Goal: Task Accomplishment & Management: Manage account settings

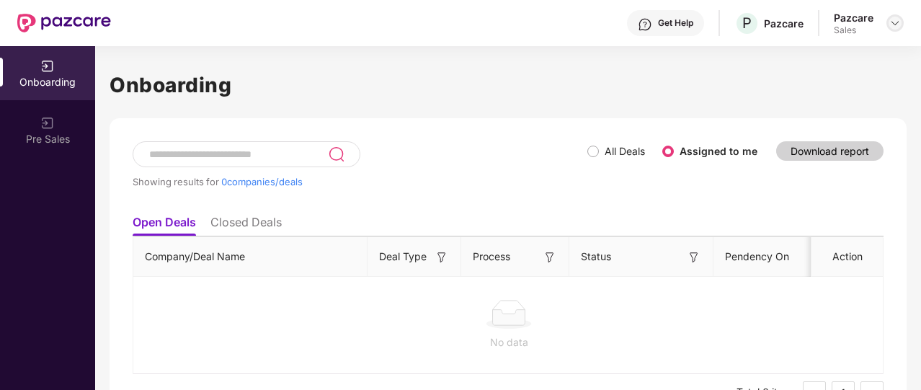
click at [895, 19] on img at bounding box center [895, 23] width 12 height 12
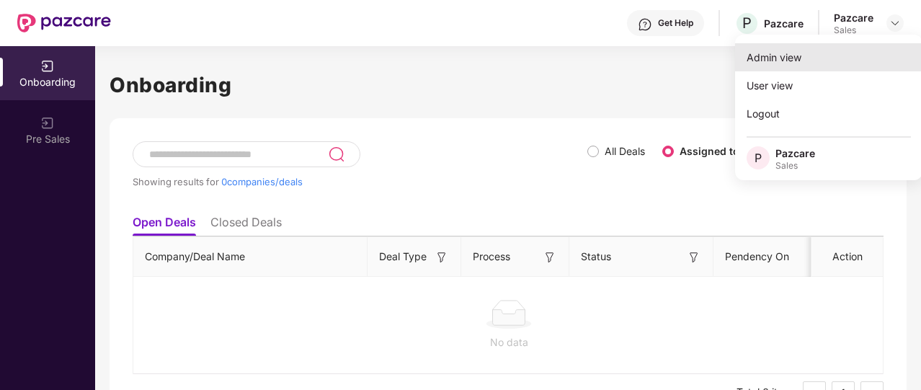
click at [803, 58] on div "Admin view" at bounding box center [828, 57] width 187 height 28
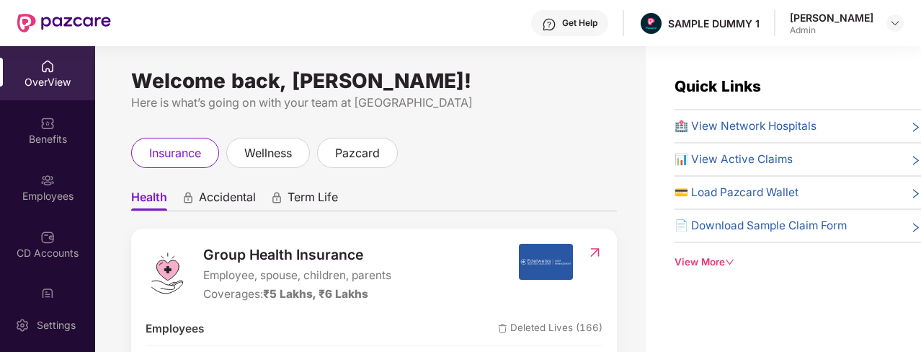
click at [542, 19] on img at bounding box center [549, 24] width 14 height 14
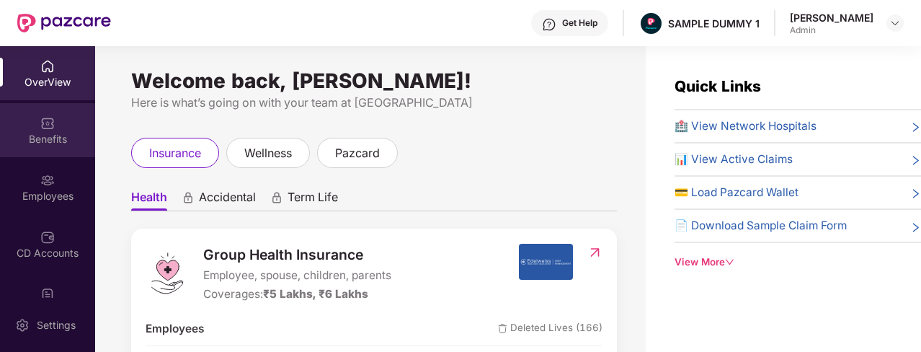
click at [71, 112] on div "Benefits" at bounding box center [47, 130] width 95 height 54
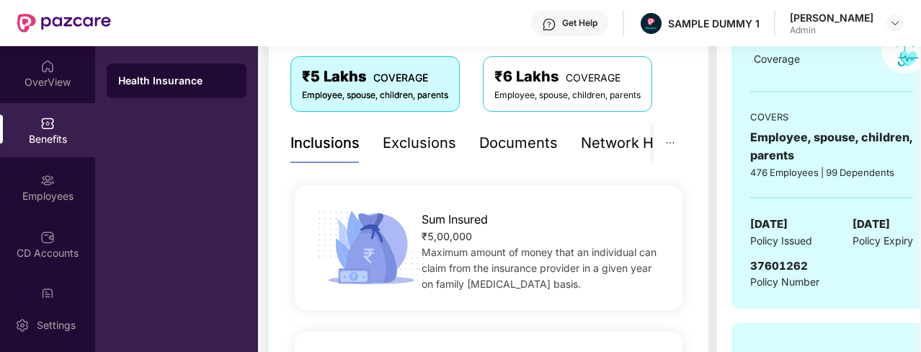
scroll to position [252, 0]
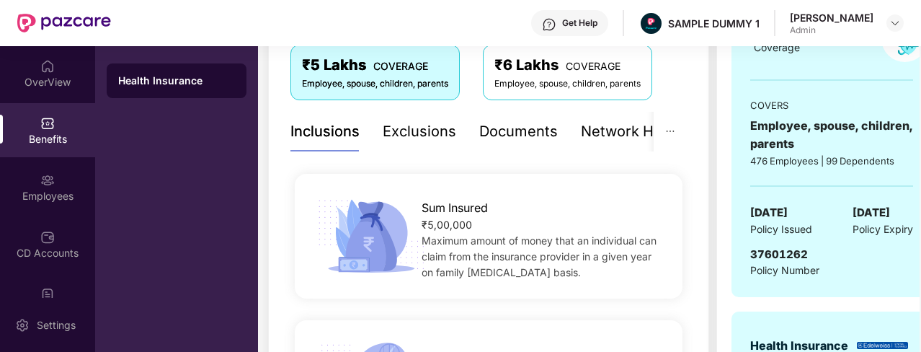
click at [412, 134] on div "Exclusions" at bounding box center [419, 131] width 73 height 22
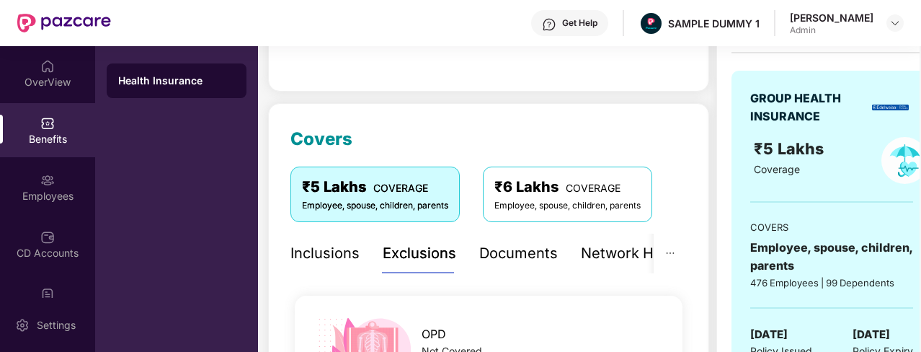
scroll to position [130, 0]
click at [619, 257] on div "Network Hospitals" at bounding box center [644, 254] width 126 height 22
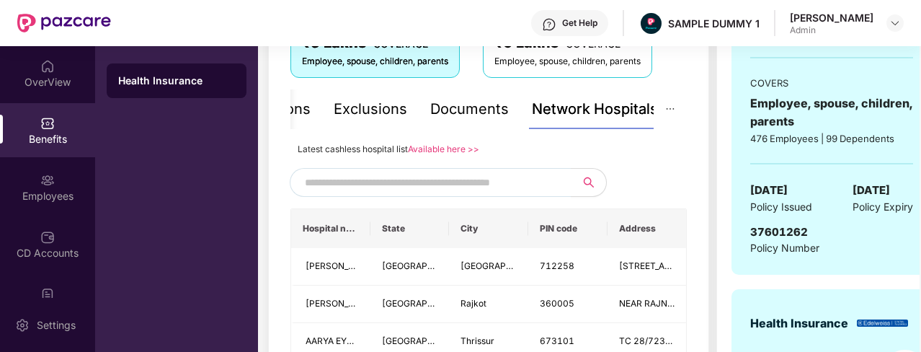
scroll to position [337, 0]
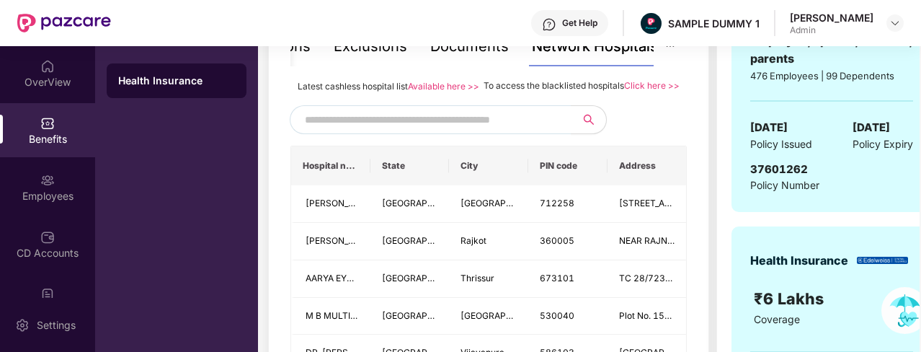
click at [443, 130] on input "text" at bounding box center [428, 120] width 246 height 22
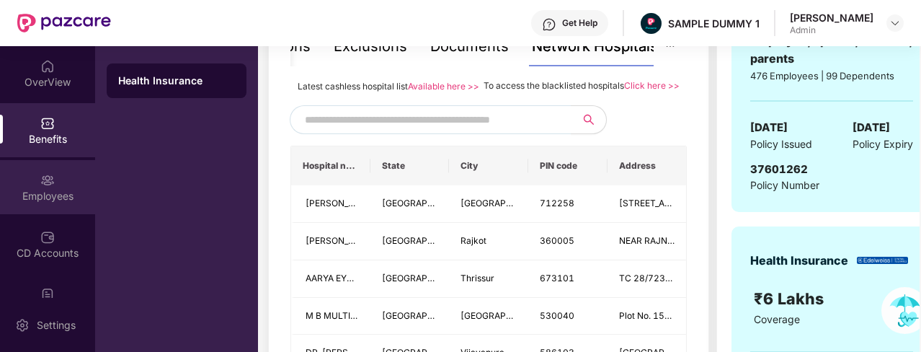
click at [72, 160] on div "Employees" at bounding box center [47, 187] width 95 height 54
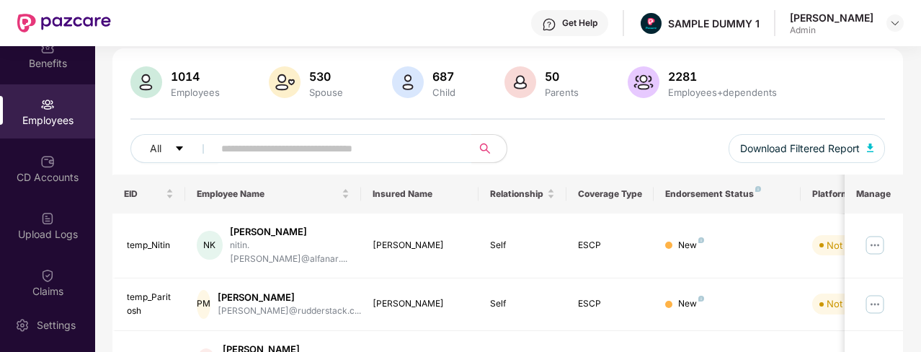
scroll to position [49, 0]
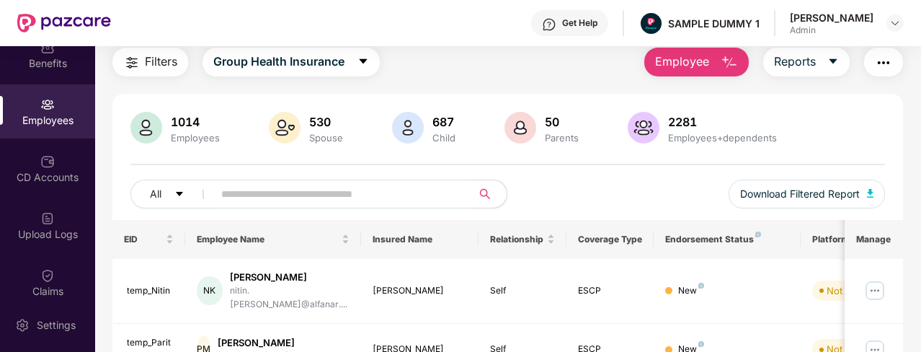
click at [694, 64] on span "Employee" at bounding box center [682, 62] width 54 height 18
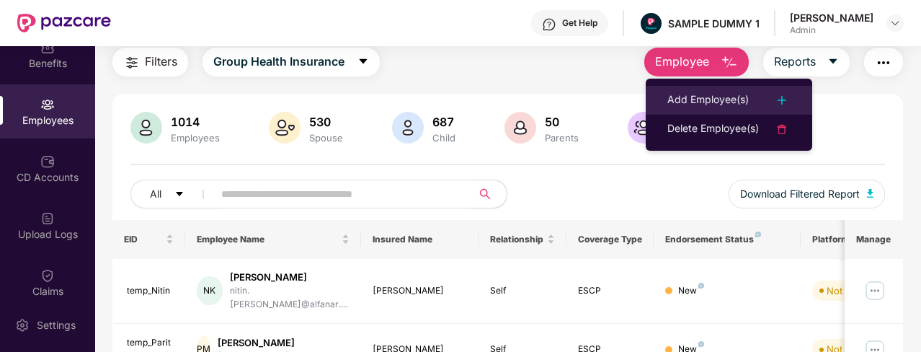
click at [678, 108] on div "Add Employee(s)" at bounding box center [707, 99] width 81 height 17
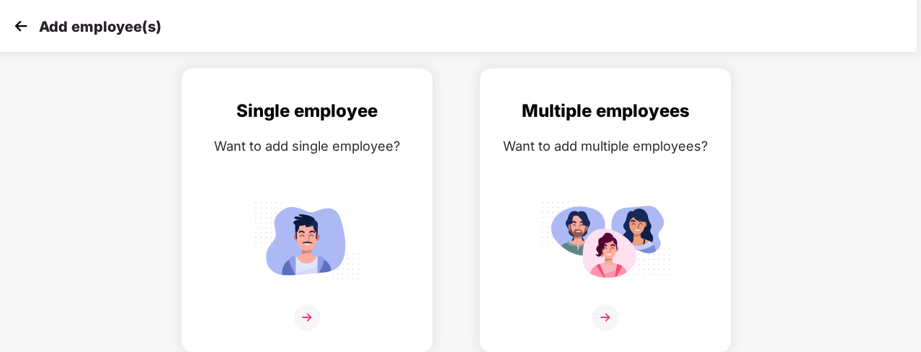
scroll to position [56, 0]
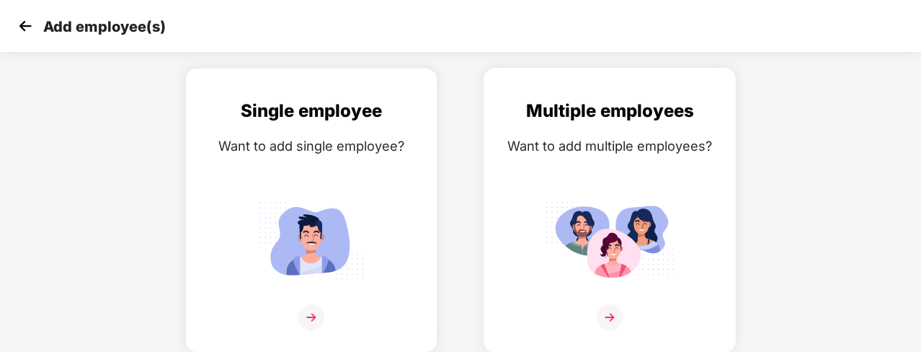
click at [621, 318] on img at bounding box center [609, 317] width 26 height 26
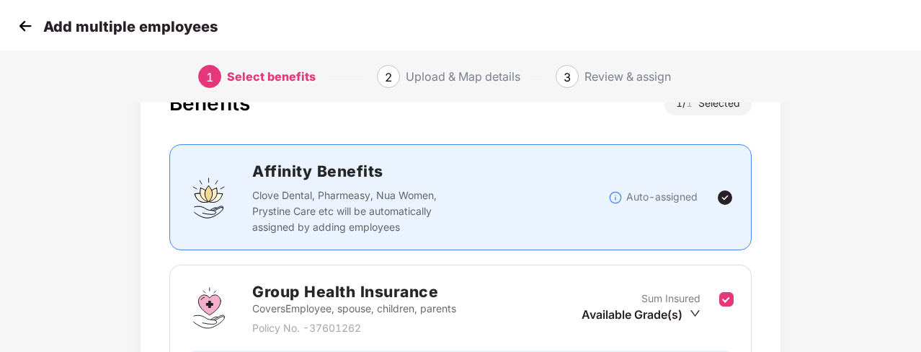
scroll to position [228, 0]
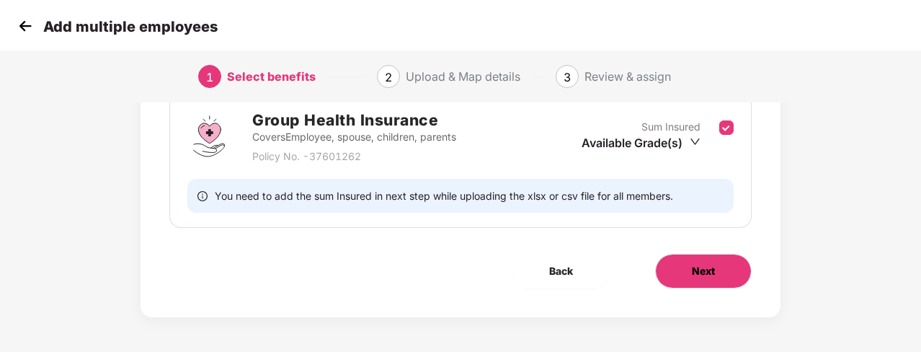
click at [689, 272] on button "Next" at bounding box center [703, 271] width 97 height 35
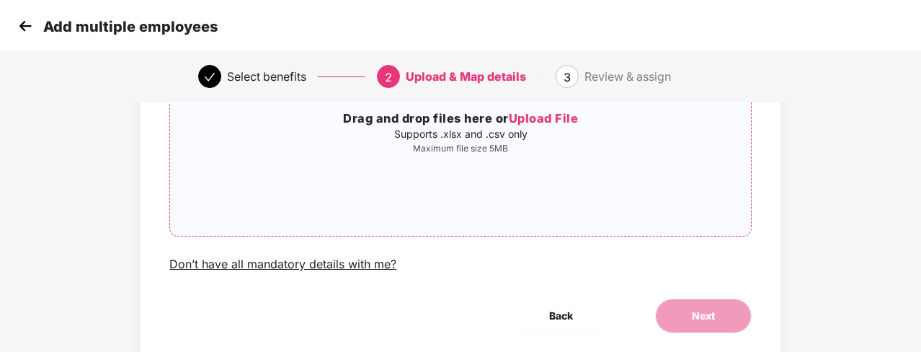
scroll to position [227, 0]
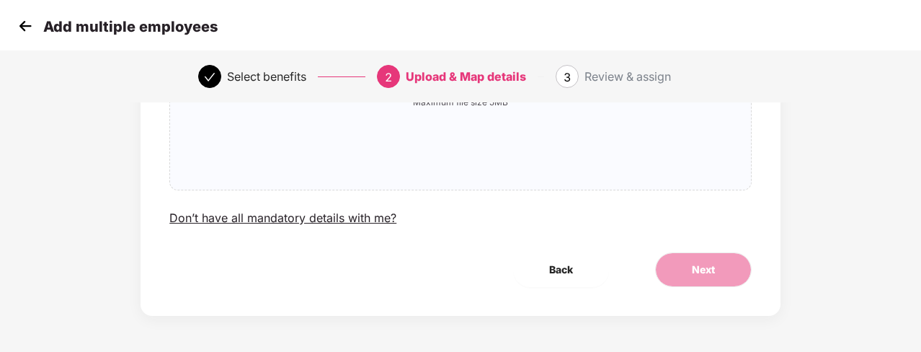
click at [29, 20] on img at bounding box center [25, 26] width 22 height 22
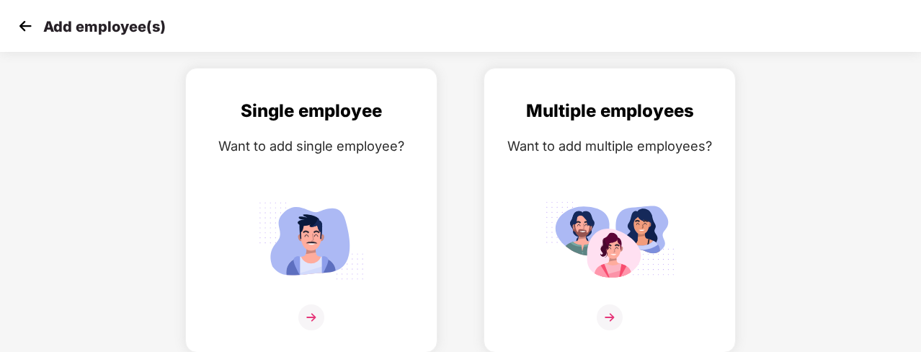
click at [29, 20] on img at bounding box center [25, 26] width 22 height 22
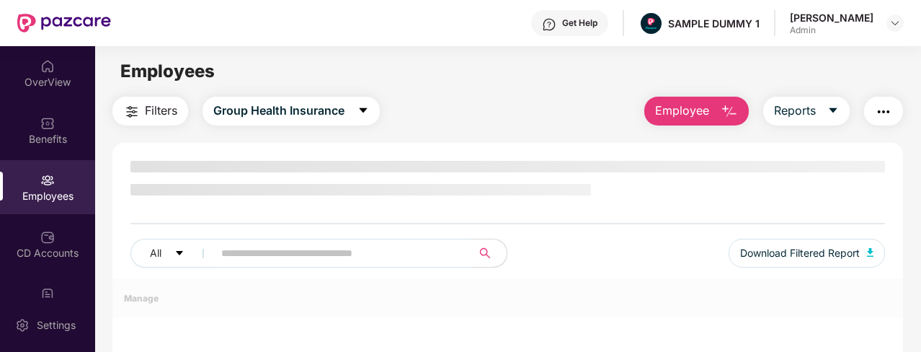
click at [885, 114] on img "button" at bounding box center [883, 111] width 17 height 17
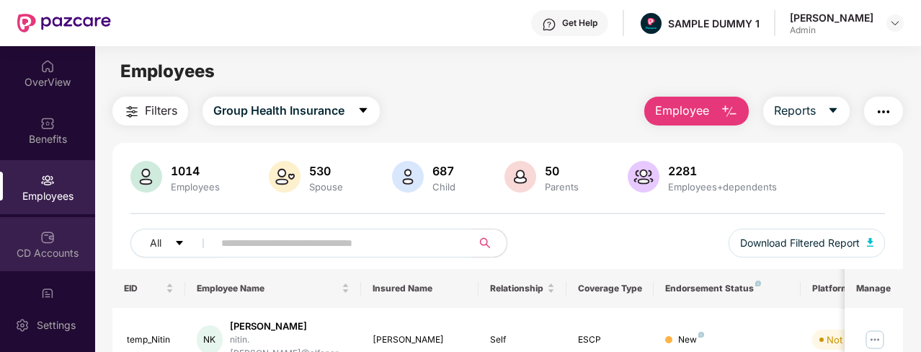
click at [39, 246] on div "CD Accounts" at bounding box center [47, 253] width 95 height 14
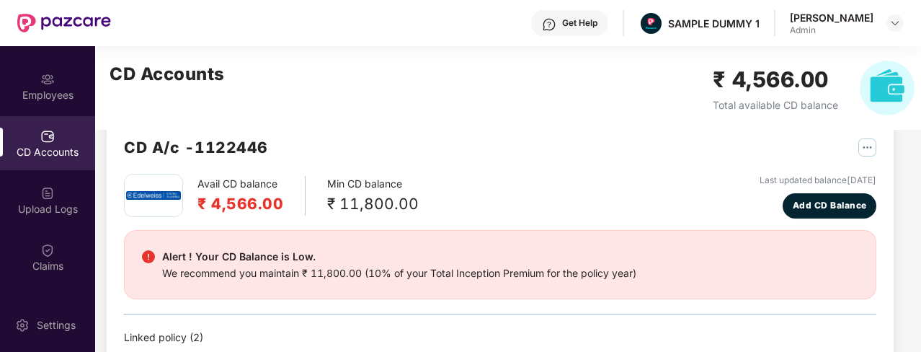
scroll to position [104, 0]
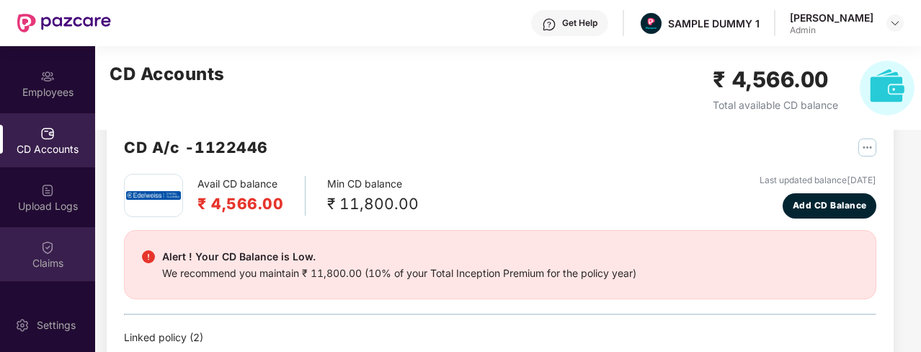
click at [39, 264] on div "Claims" at bounding box center [47, 263] width 95 height 14
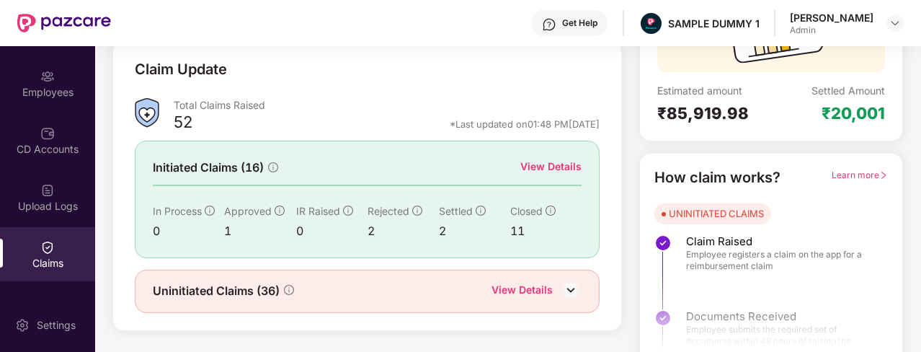
scroll to position [197, 0]
click at [561, 164] on div "View Details" at bounding box center [550, 166] width 61 height 16
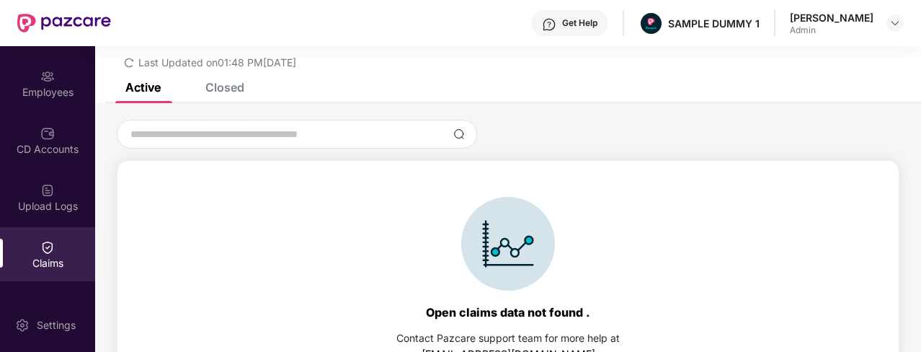
scroll to position [62, 0]
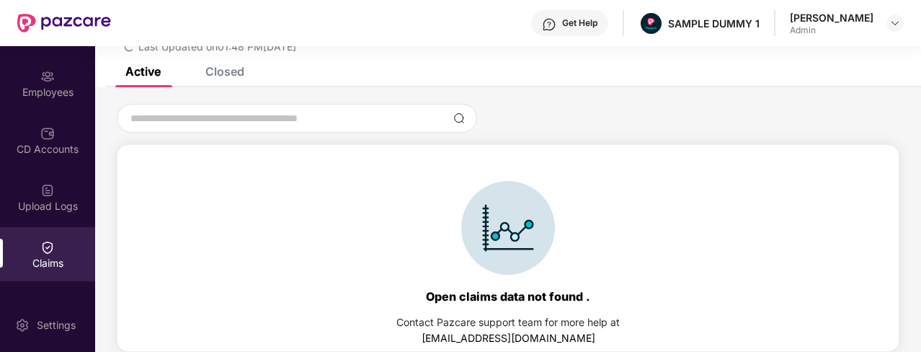
click at [229, 72] on div "Closed" at bounding box center [224, 71] width 39 height 14
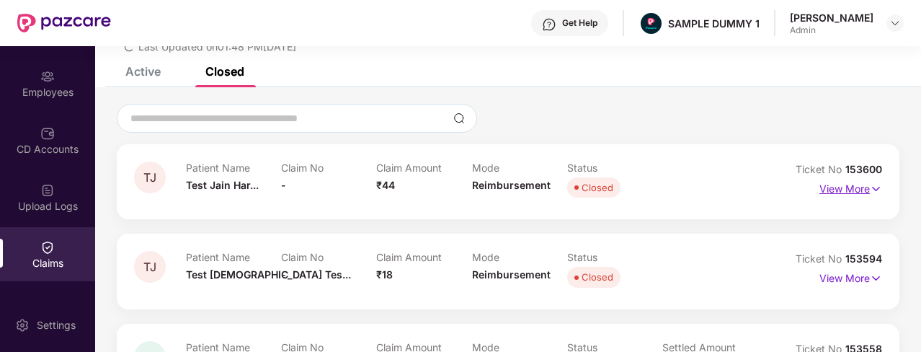
click at [826, 192] on p "View More" at bounding box center [850, 186] width 63 height 19
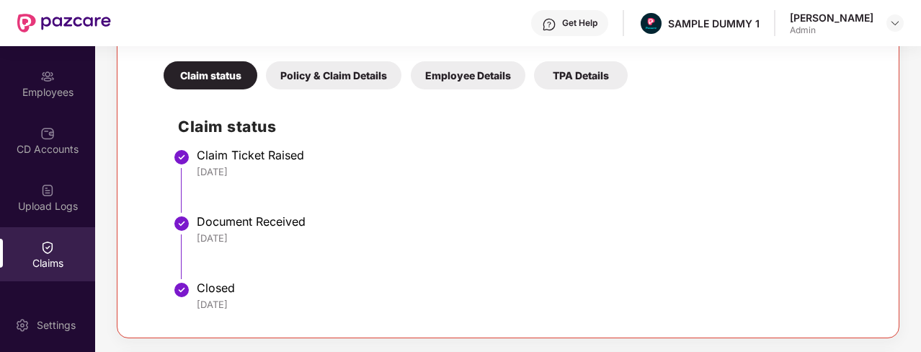
scroll to position [301, 0]
click at [377, 236] on div "[DATE]" at bounding box center [532, 237] width 670 height 13
click at [324, 73] on div "Policy & Claim Details" at bounding box center [333, 75] width 135 height 28
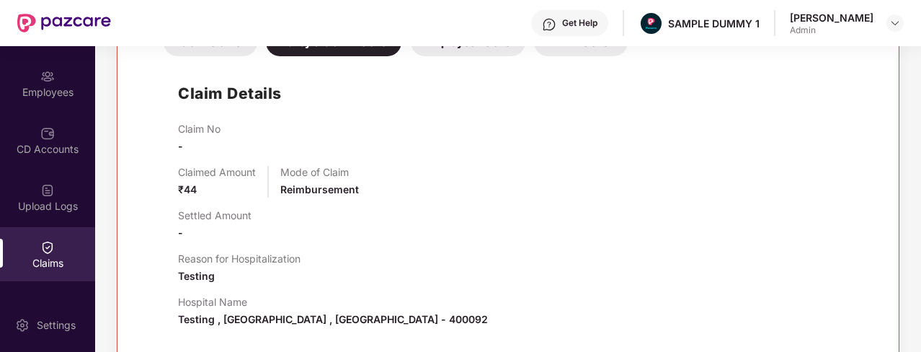
scroll to position [182, 0]
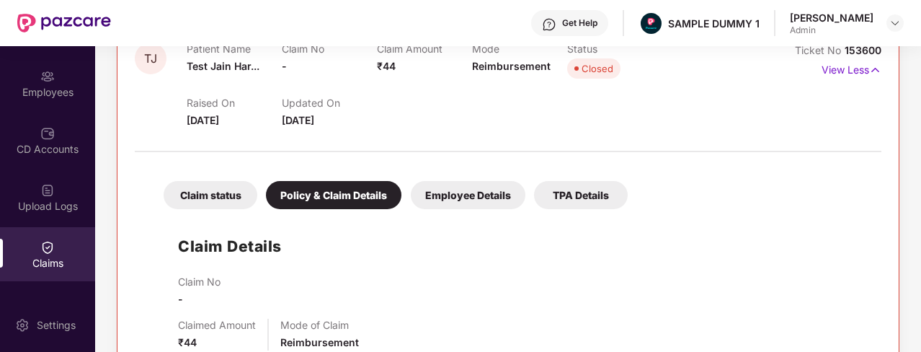
click at [481, 199] on div "Employee Details" at bounding box center [468, 195] width 115 height 28
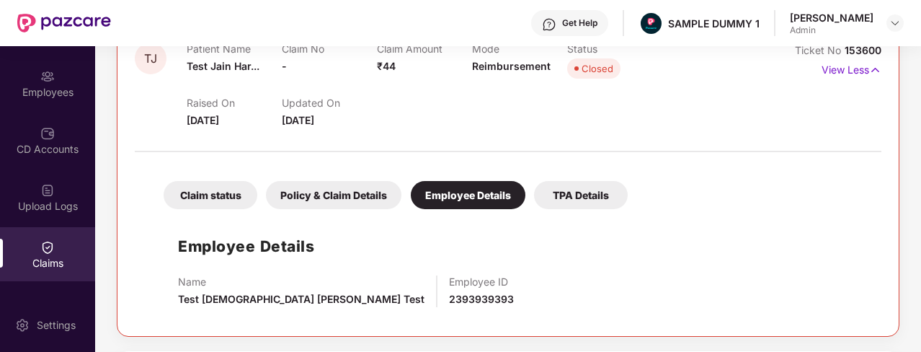
scroll to position [223, 0]
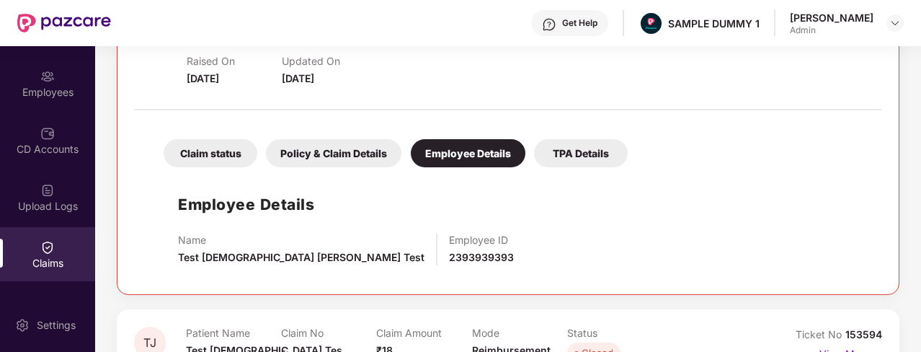
click at [556, 146] on div "TPA Details" at bounding box center [581, 153] width 94 height 28
